Goal: Task Accomplishment & Management: Manage account settings

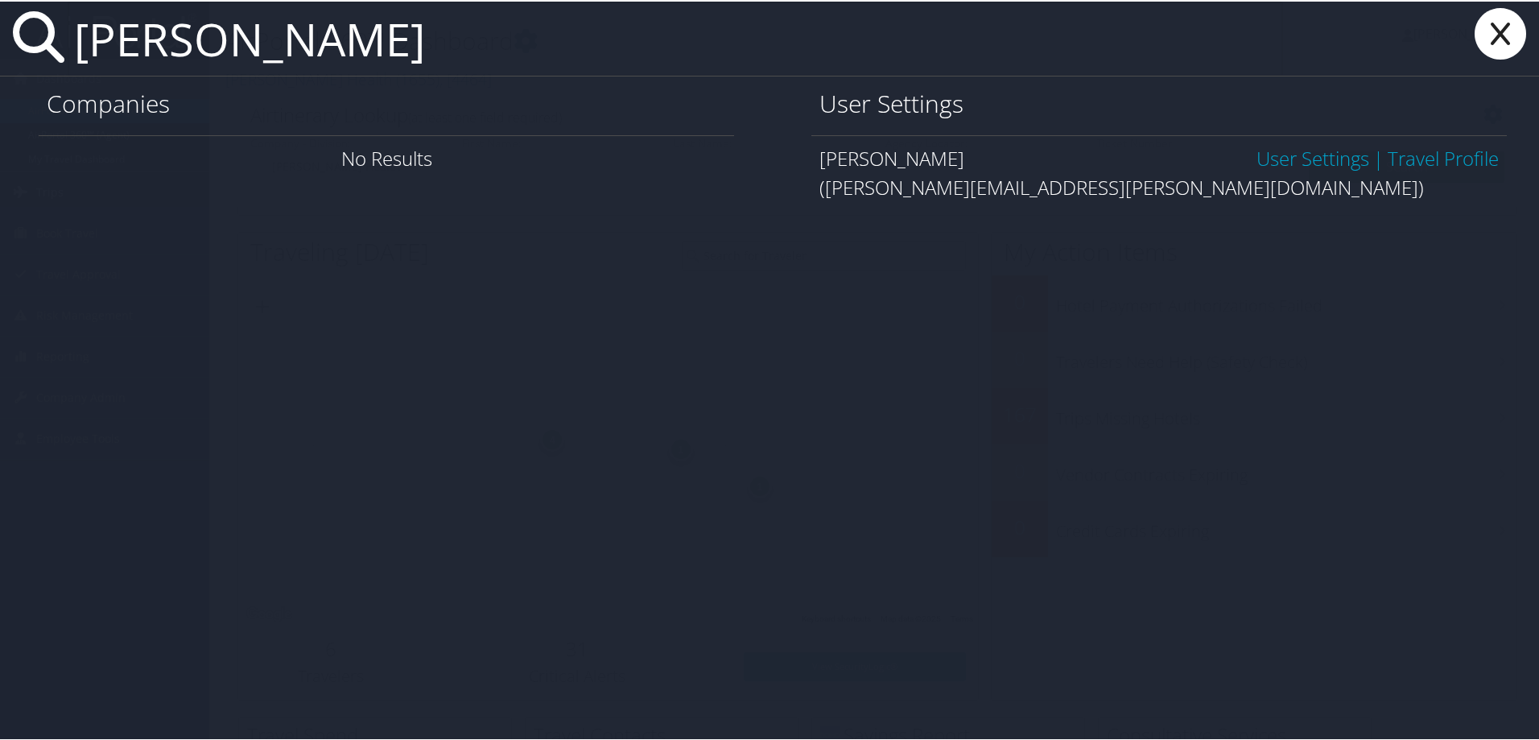
type input "tyler hendrickson"
click at [1317, 161] on link "User Settings" at bounding box center [1313, 156] width 113 height 27
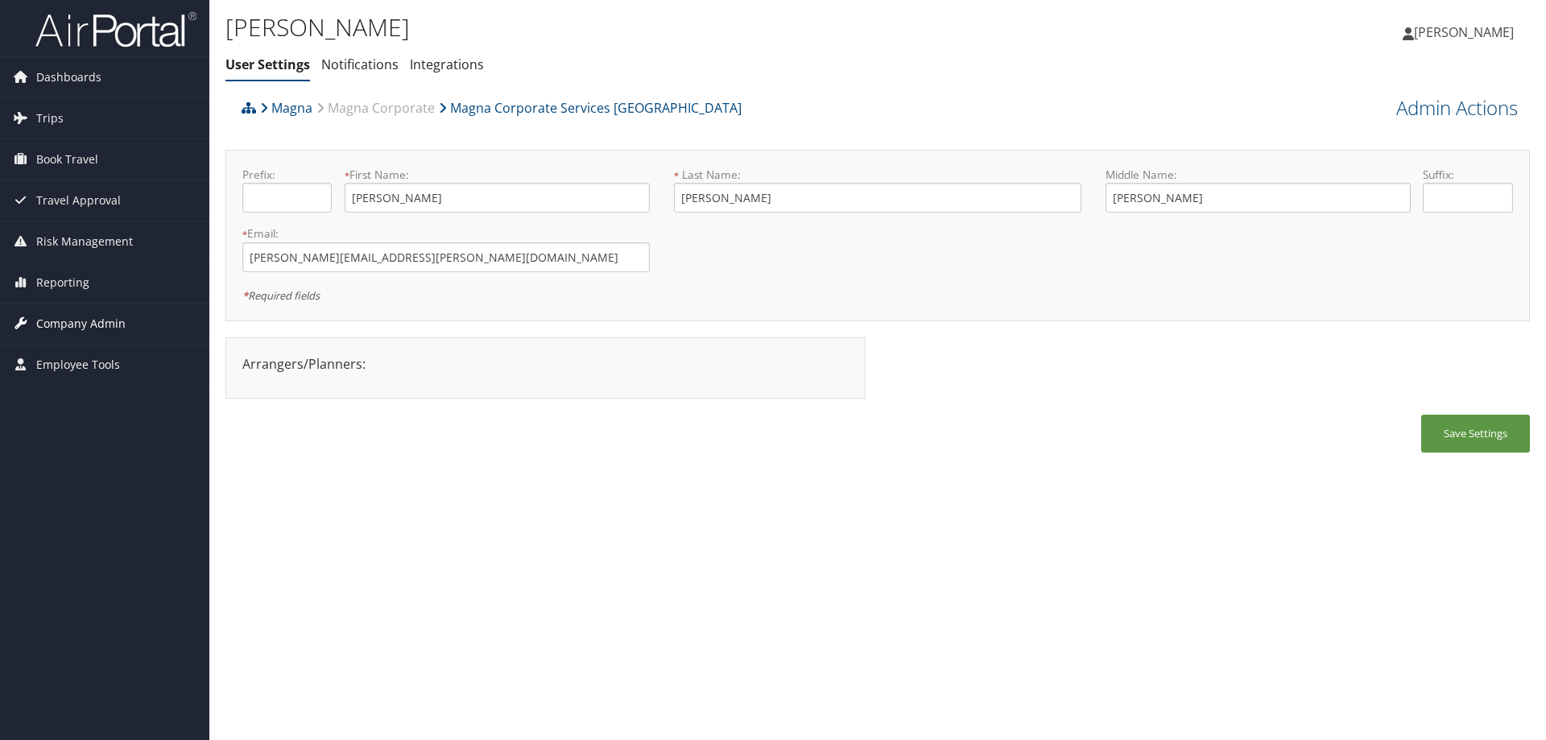
click at [89, 320] on span "Company Admin" at bounding box center [80, 324] width 89 height 40
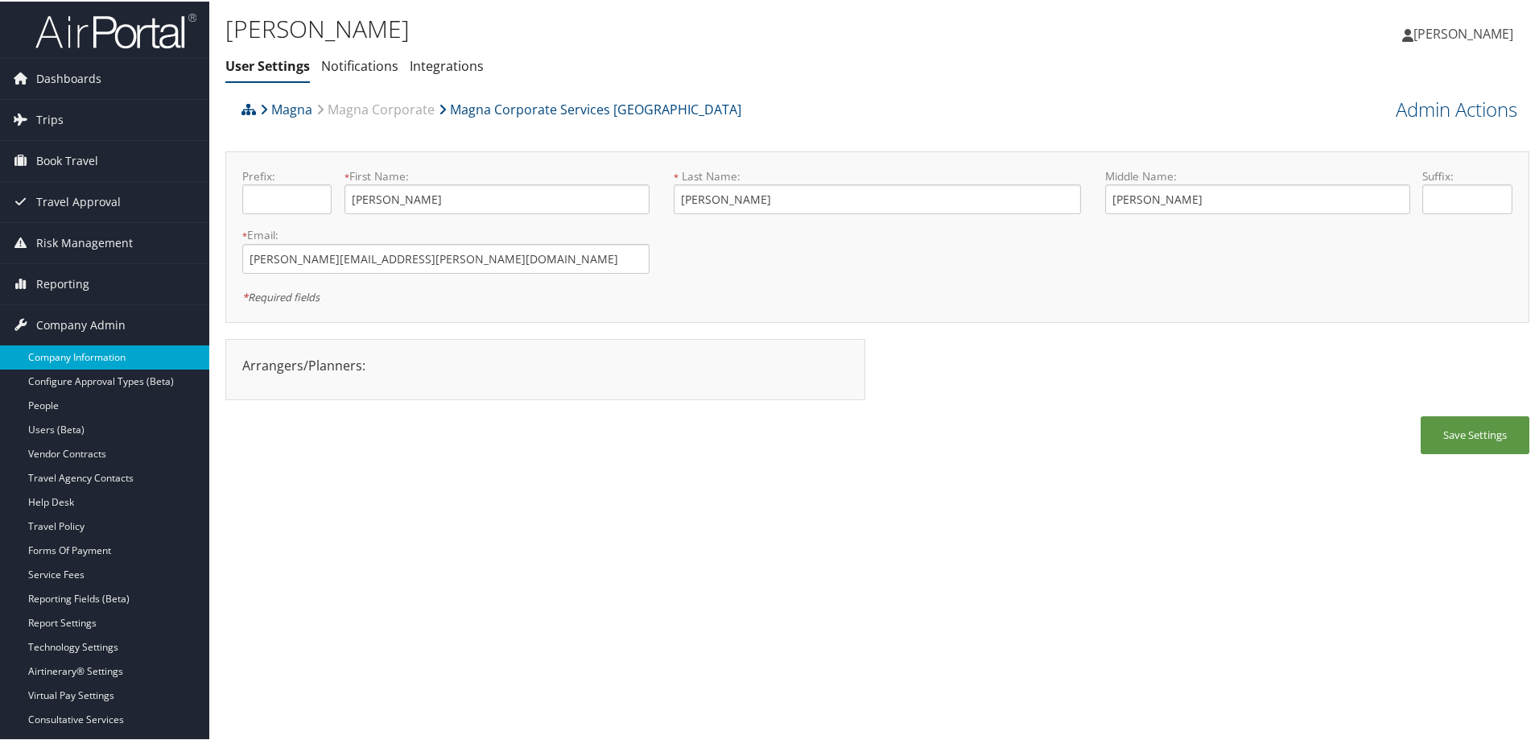
click at [79, 356] on link "Company Information" at bounding box center [104, 356] width 209 height 24
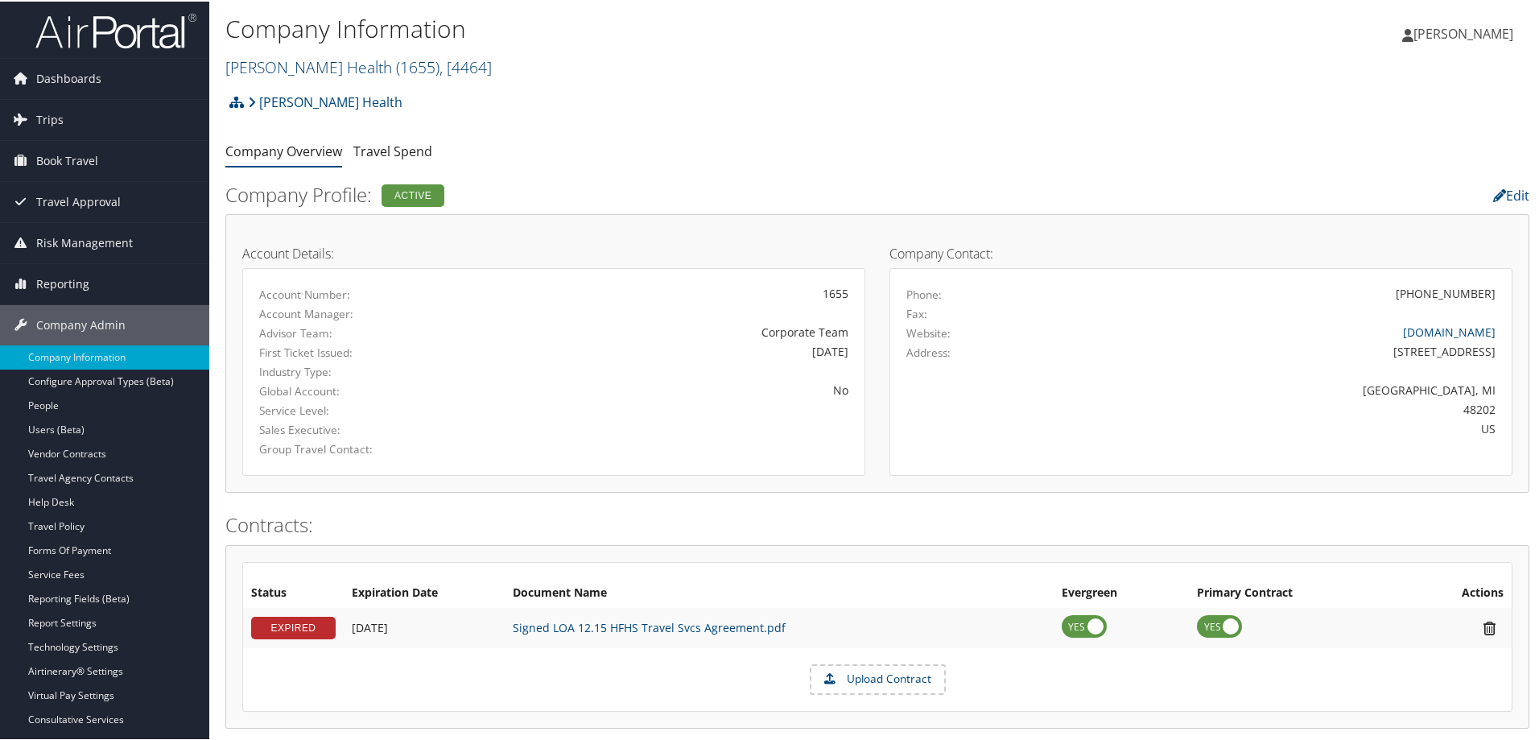
click at [316, 59] on link "Henry Ford Health ( 1655 ) , [ 4464 ]" at bounding box center [358, 66] width 266 height 22
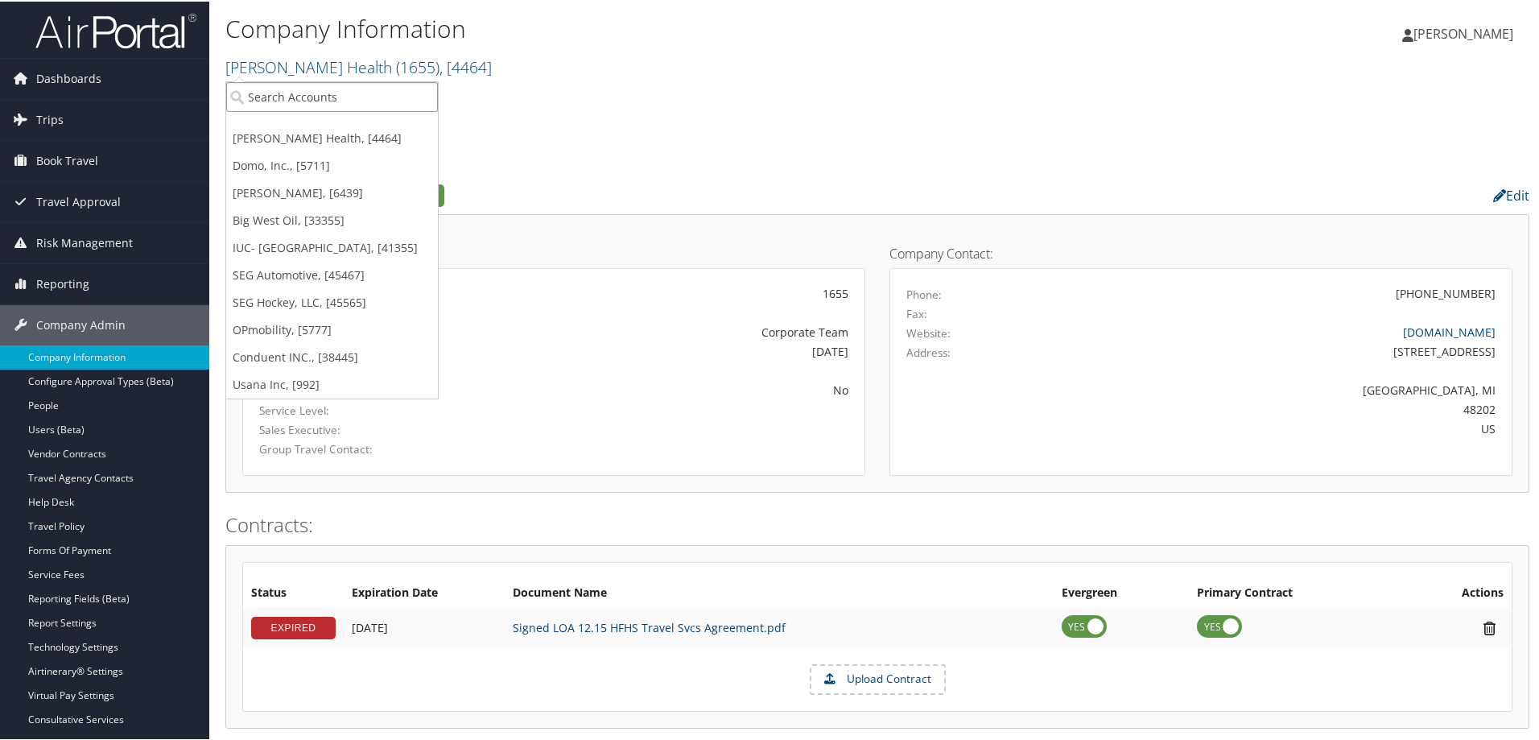
click at [321, 105] on input "search" at bounding box center [332, 96] width 212 height 30
type input "magna corporate services"
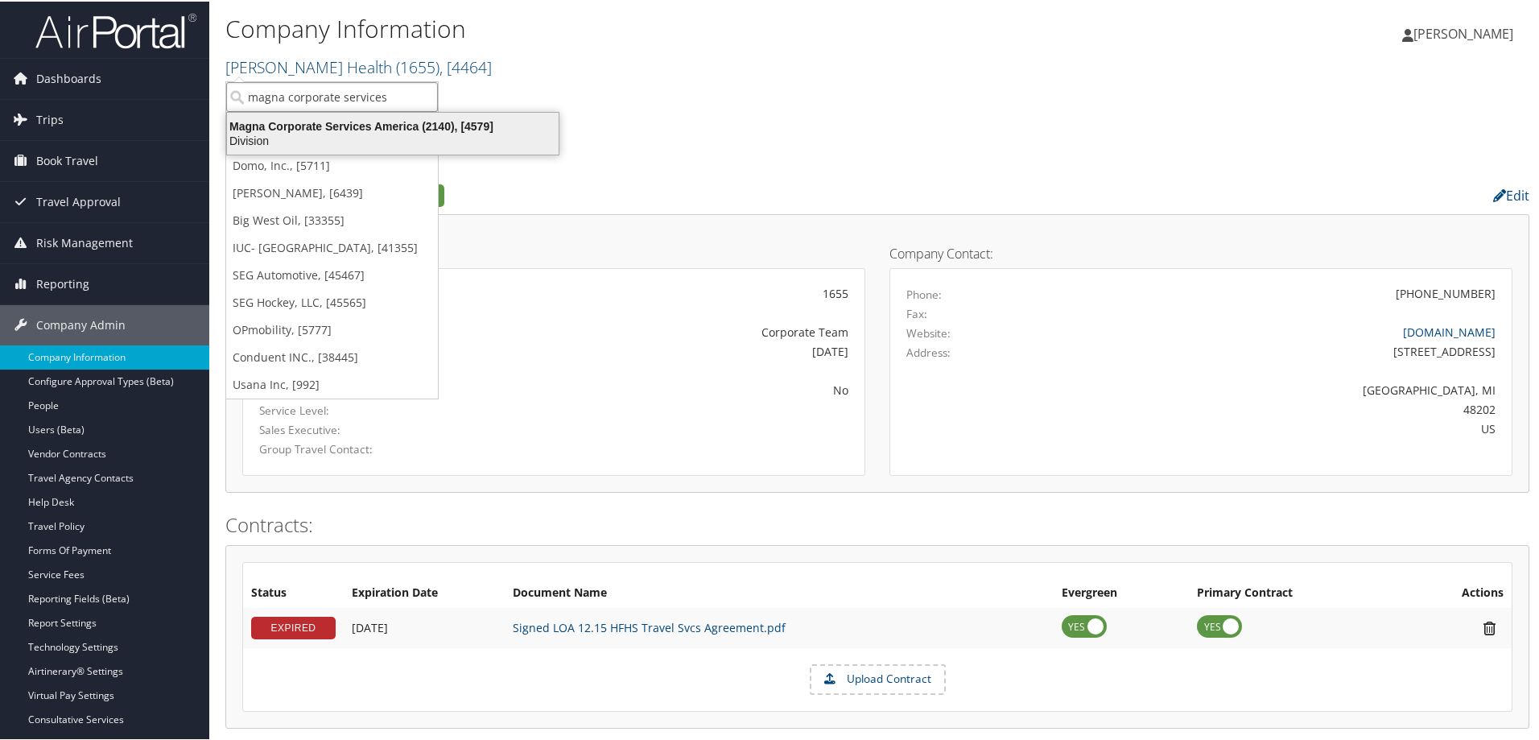
click at [313, 123] on div "Magna Corporate Services America (2140), [4579]" at bounding box center [392, 125] width 351 height 14
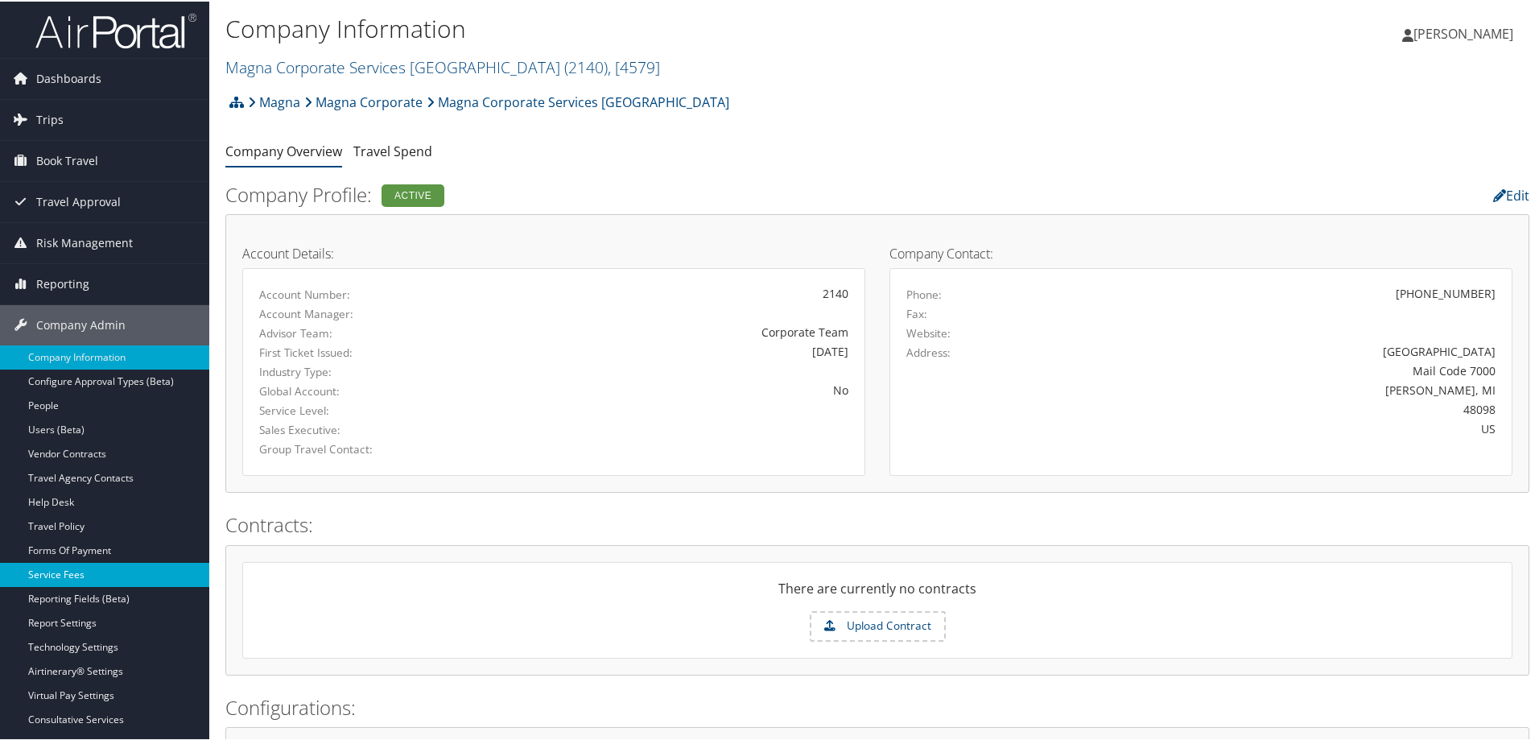
click at [67, 572] on link "Service Fees" at bounding box center [104, 573] width 209 height 24
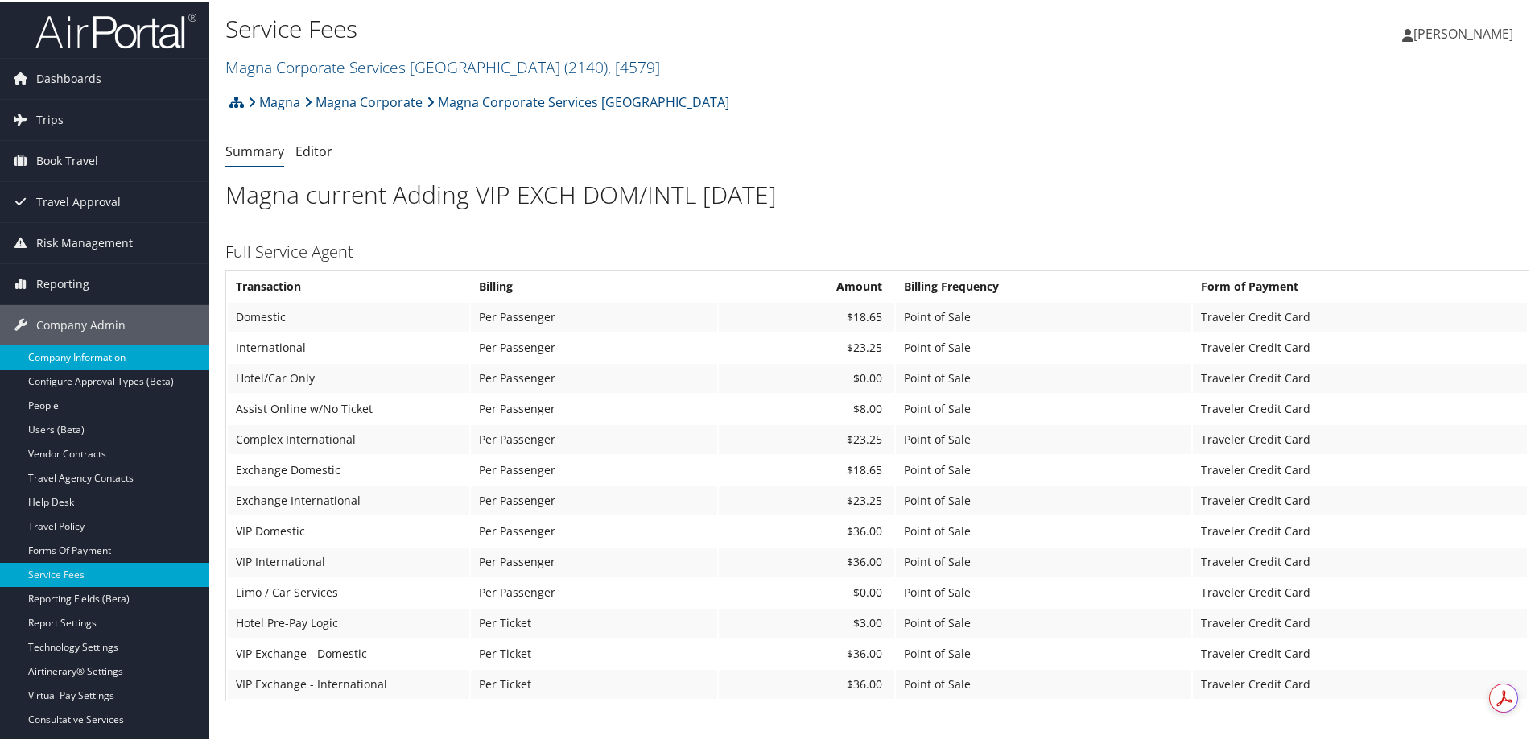
click at [91, 354] on link "Company Information" at bounding box center [104, 356] width 209 height 24
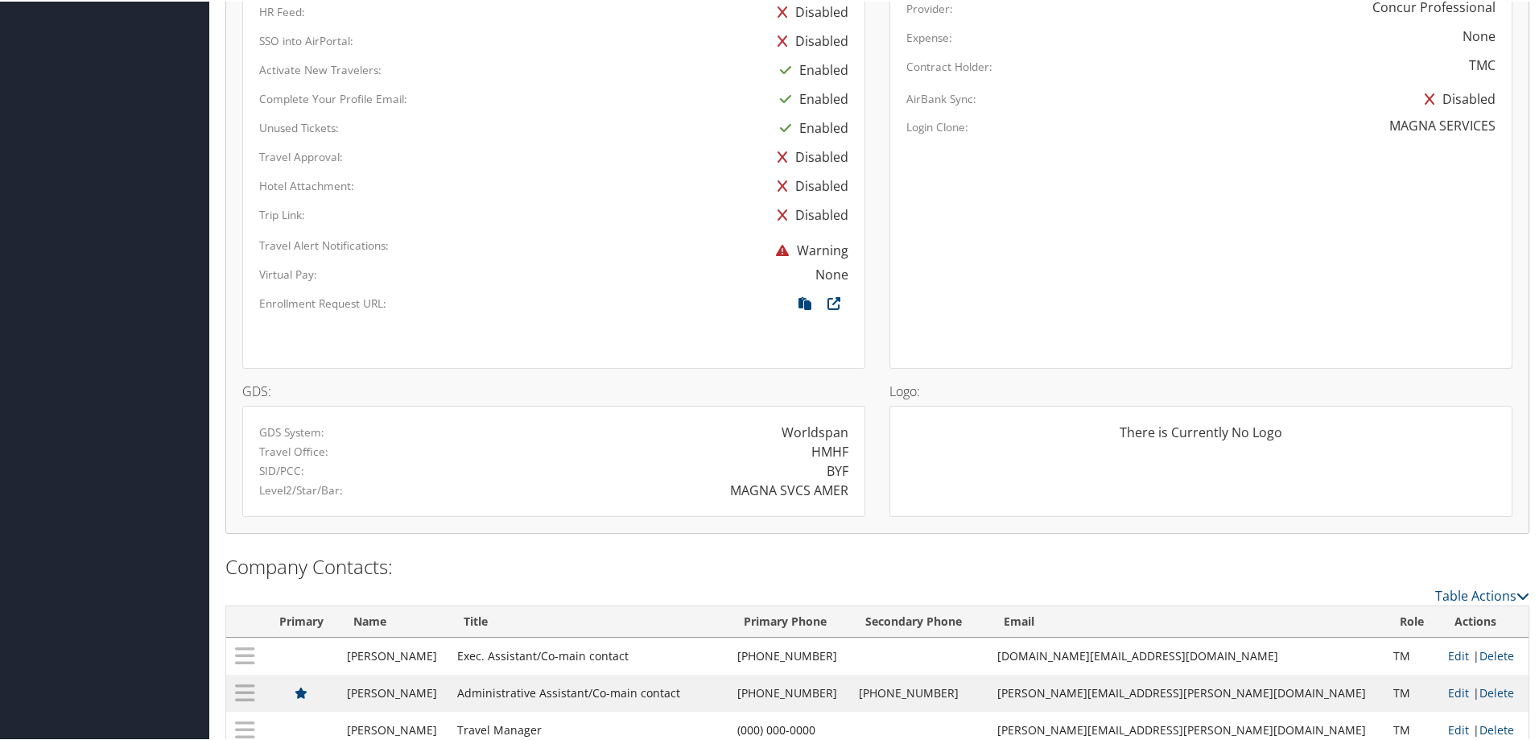
scroll to position [1047, 0]
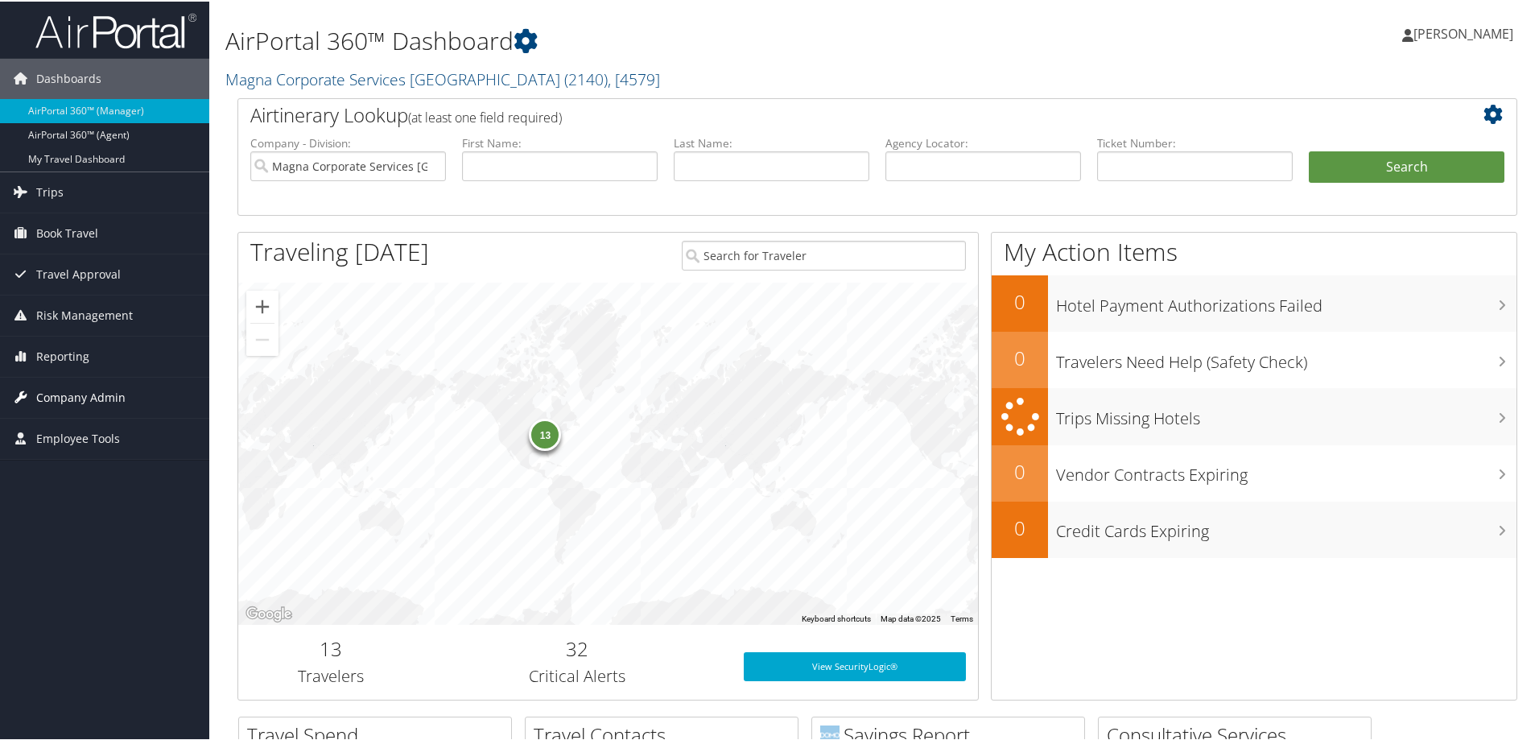
click at [68, 396] on span "Company Admin" at bounding box center [80, 396] width 89 height 40
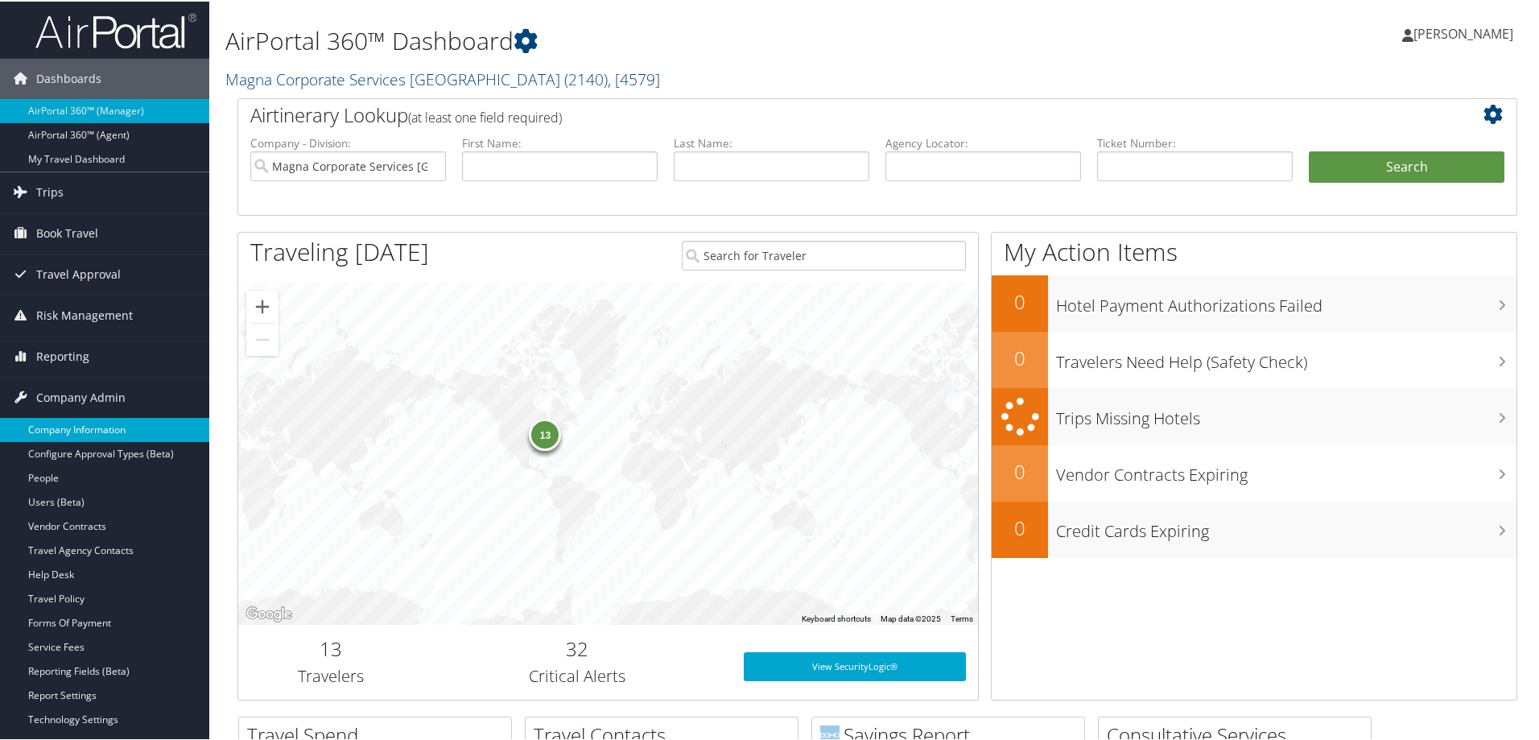
click at [93, 433] on link "Company Information" at bounding box center [104, 428] width 209 height 24
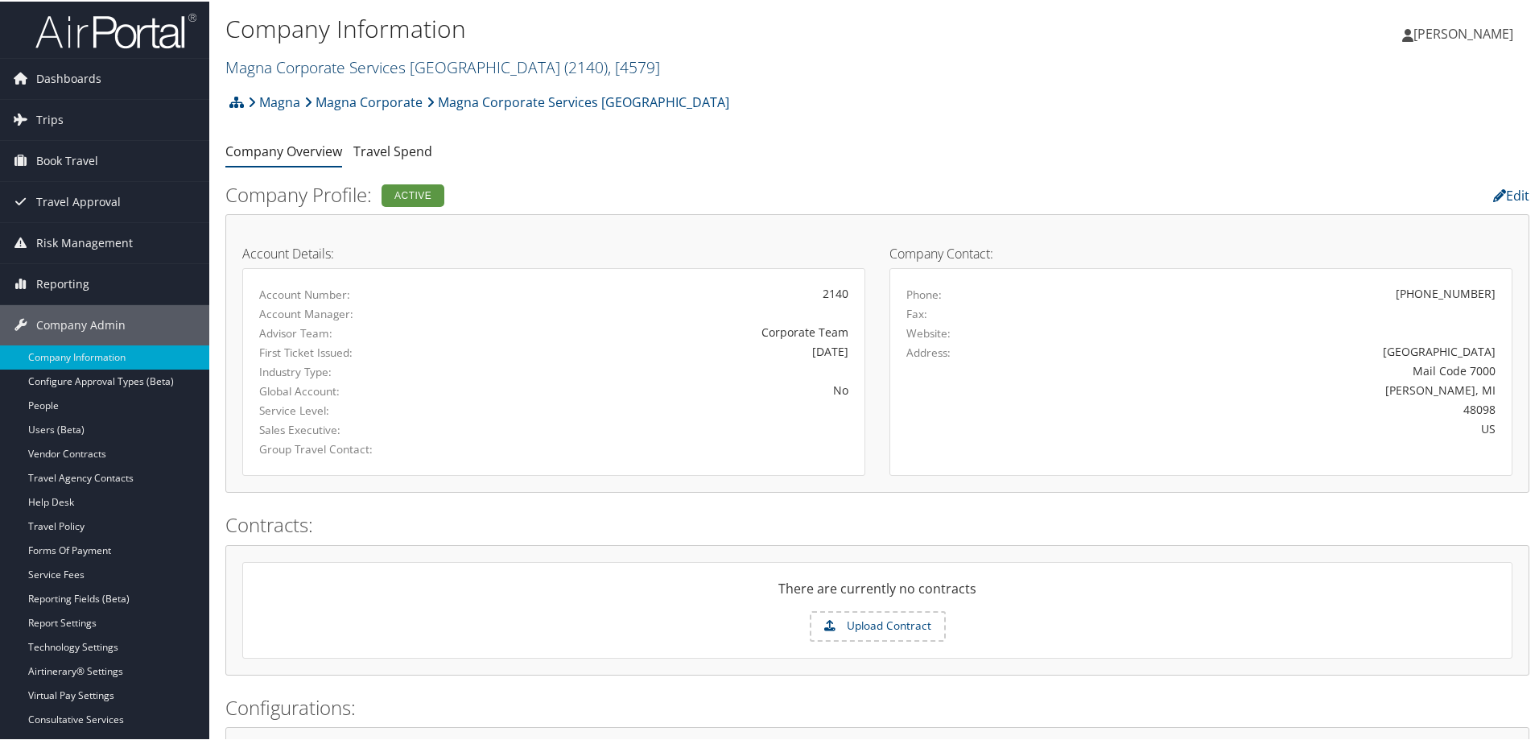
click at [295, 61] on link "Magna Corporate Services America ( 2140 ) , [ 4579 ]" at bounding box center [442, 66] width 435 height 22
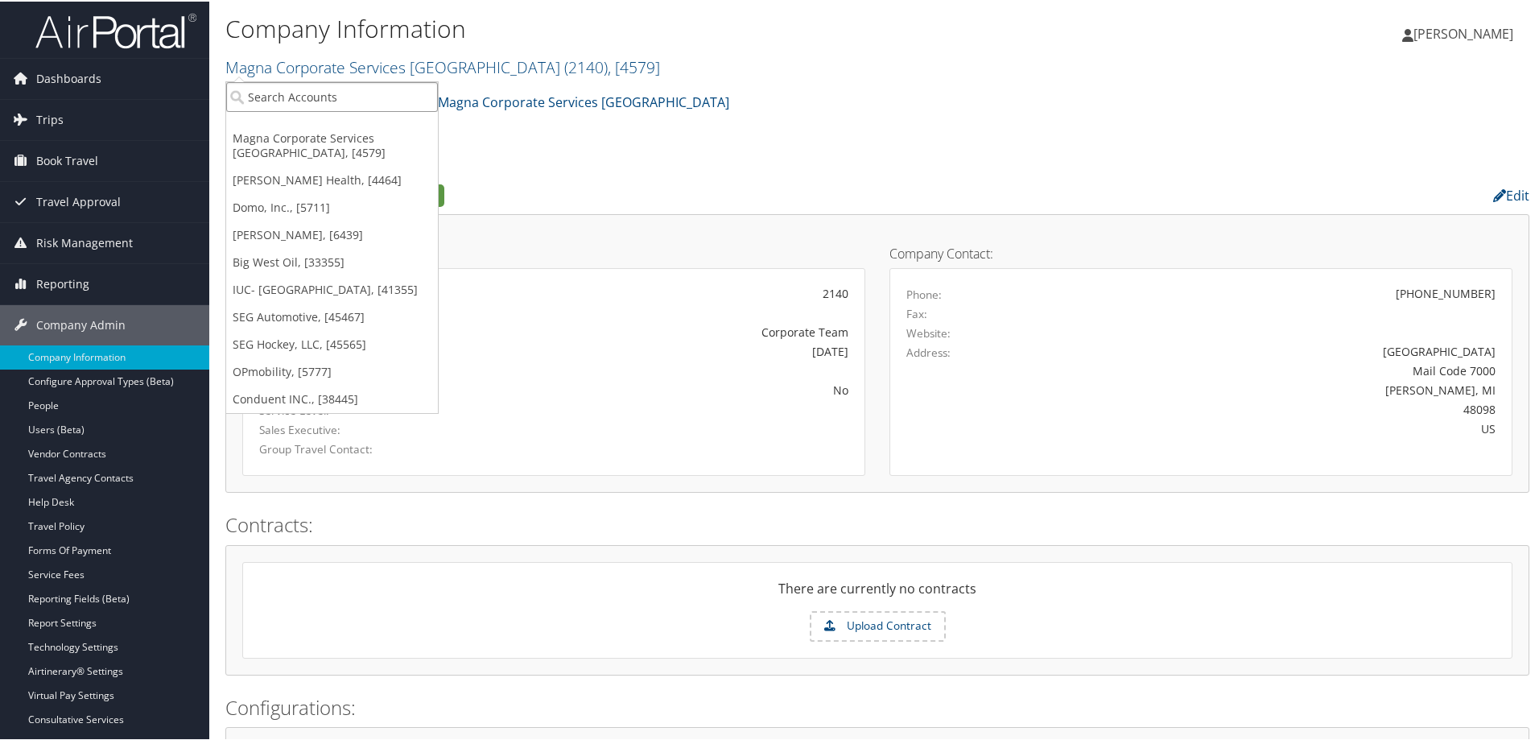
click at [317, 97] on input "search" at bounding box center [332, 96] width 212 height 30
type input "usana"
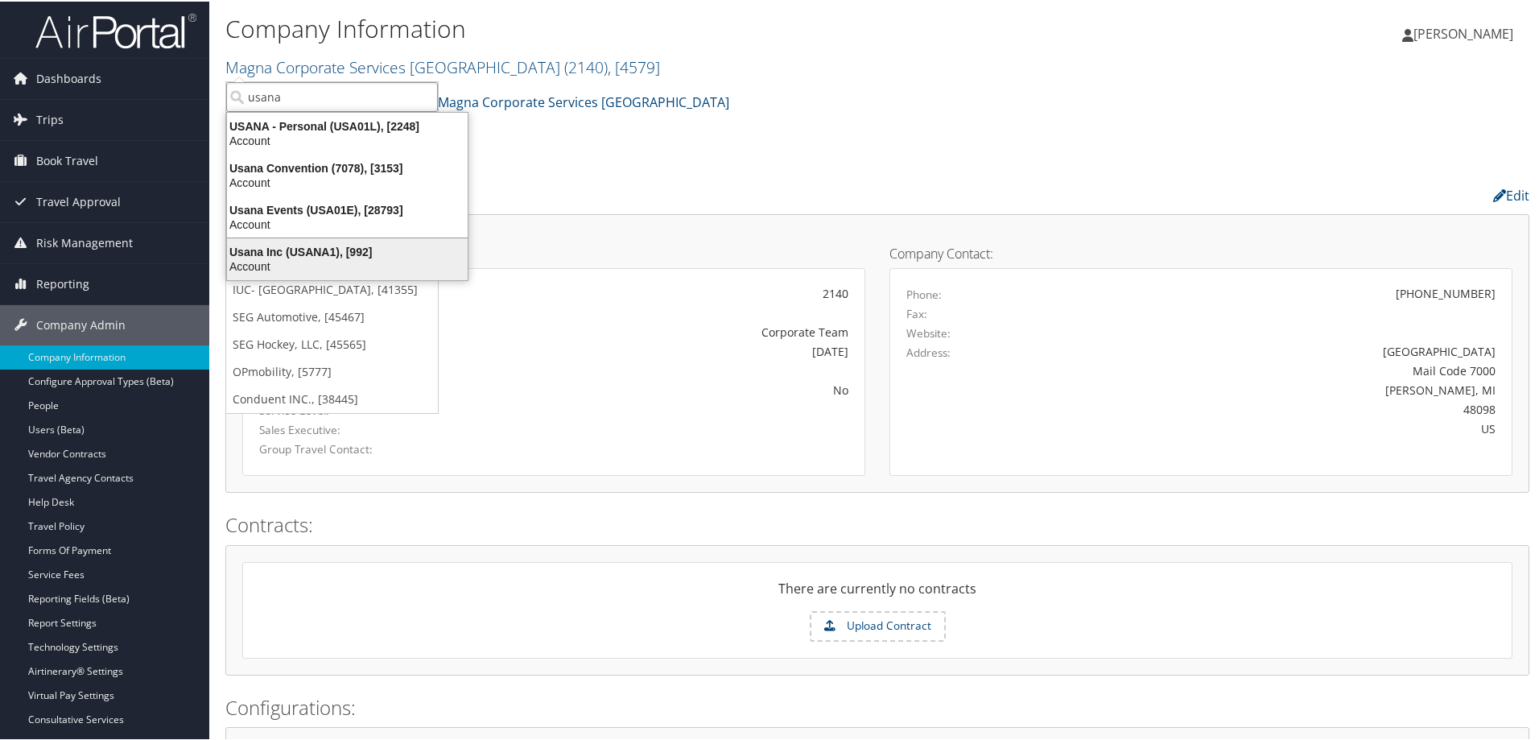
click at [315, 254] on div "Usana Inc (USANA1), [992]" at bounding box center [347, 250] width 260 height 14
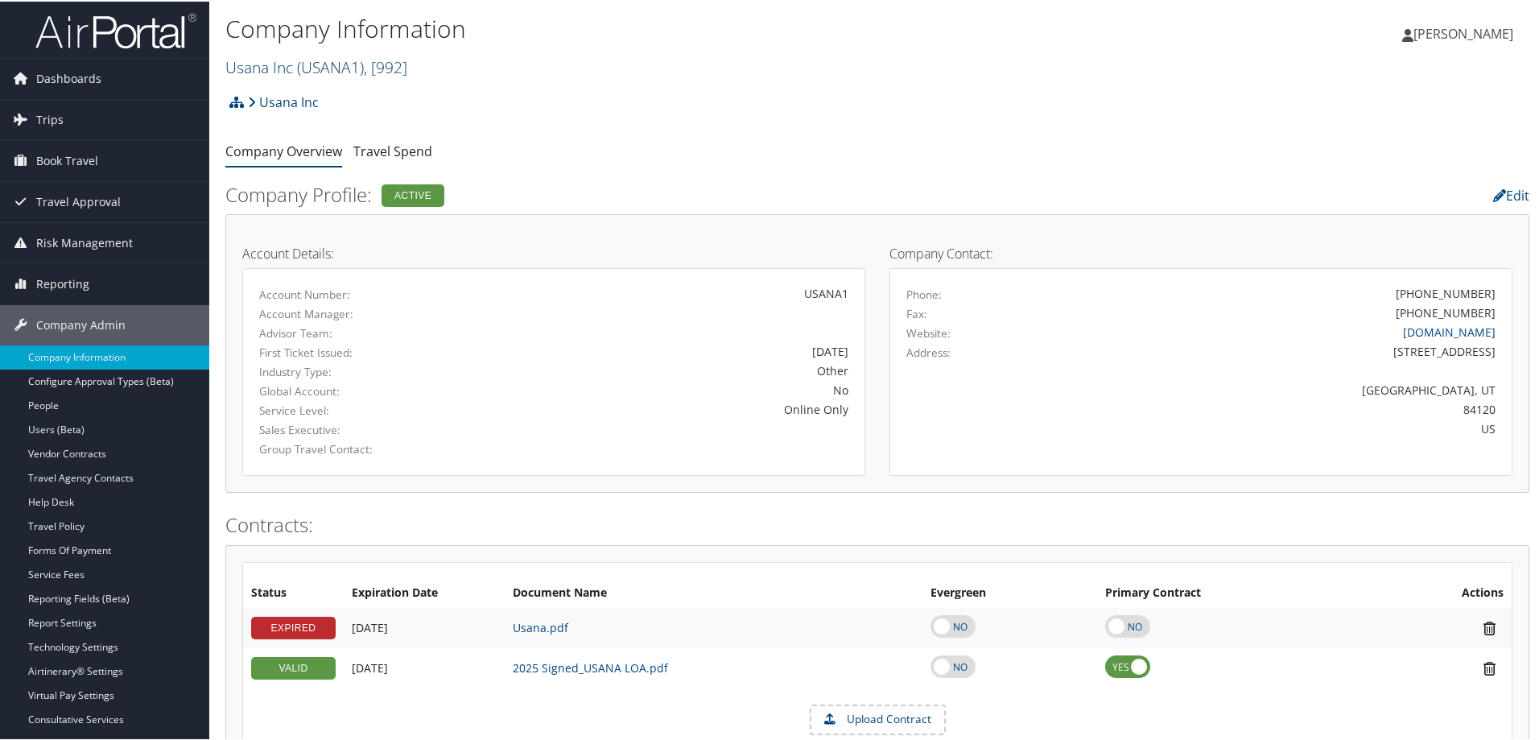
click at [255, 56] on link "Usana Inc ( USANA1 ) , [ 992 ]" at bounding box center [316, 66] width 182 height 22
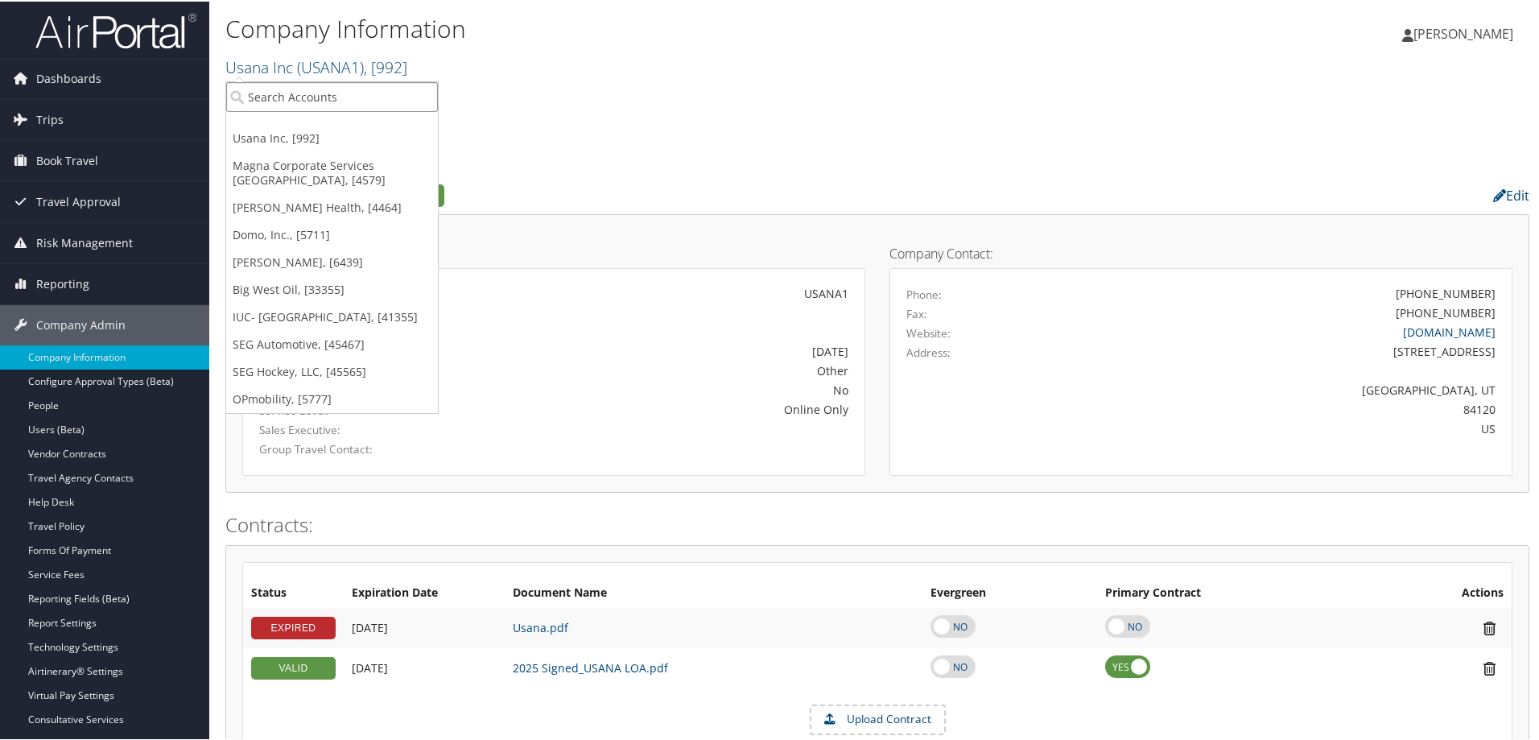
click at [295, 95] on input "search" at bounding box center [332, 96] width 212 height 30
type input "CHAP"
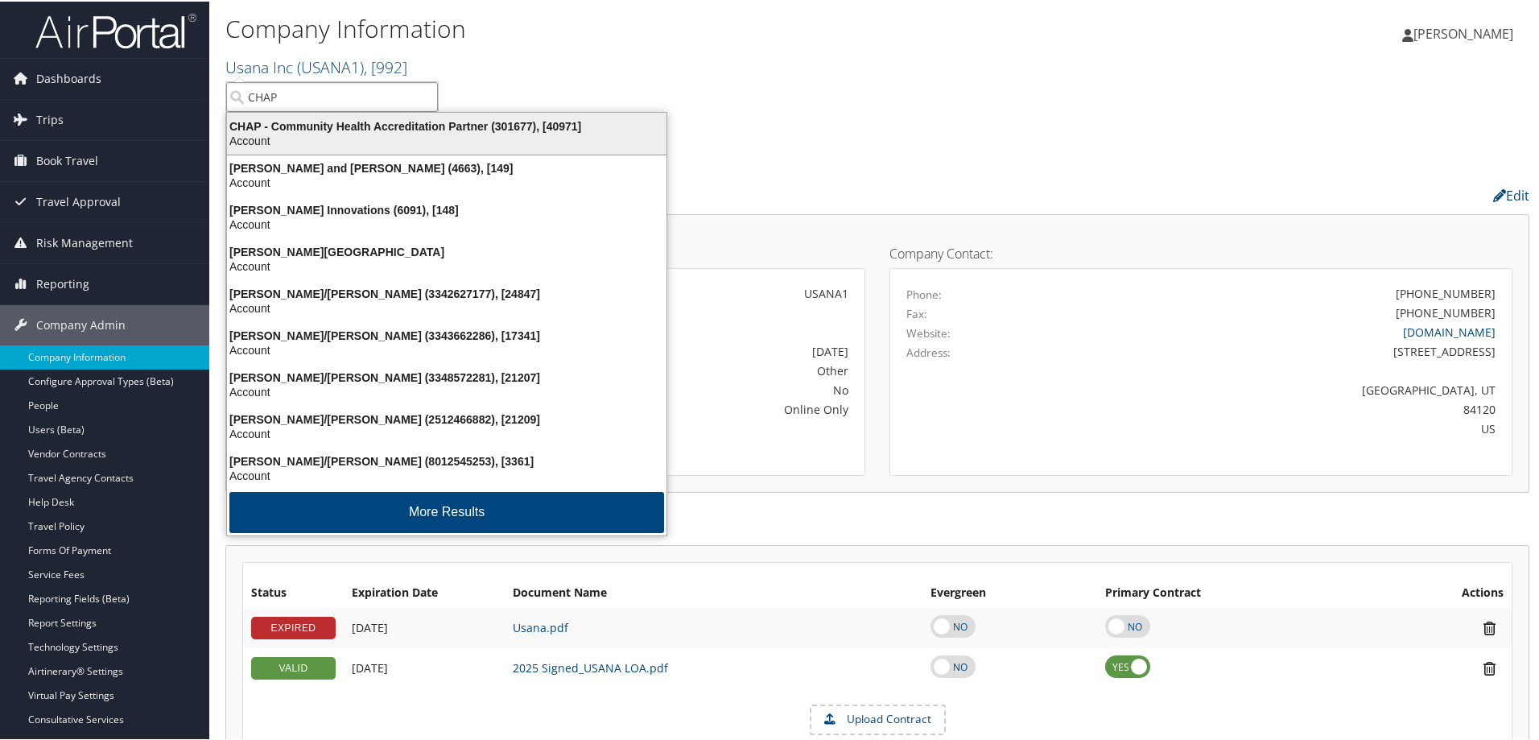
click at [338, 125] on div "CHAP - Community Health Accreditation Partner (301677), [40971]" at bounding box center [446, 125] width 459 height 14
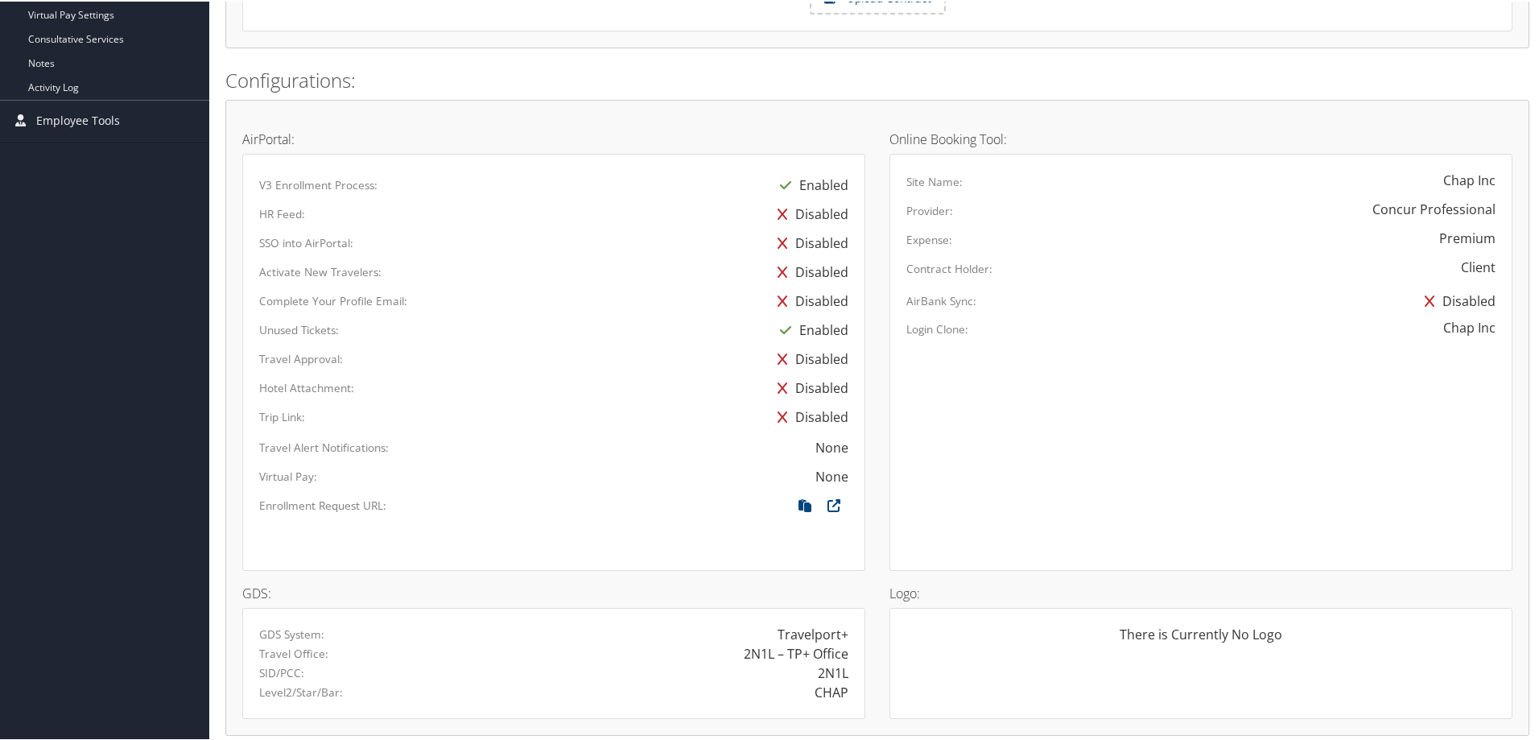
scroll to position [725, 0]
